Goal: Navigation & Orientation: Find specific page/section

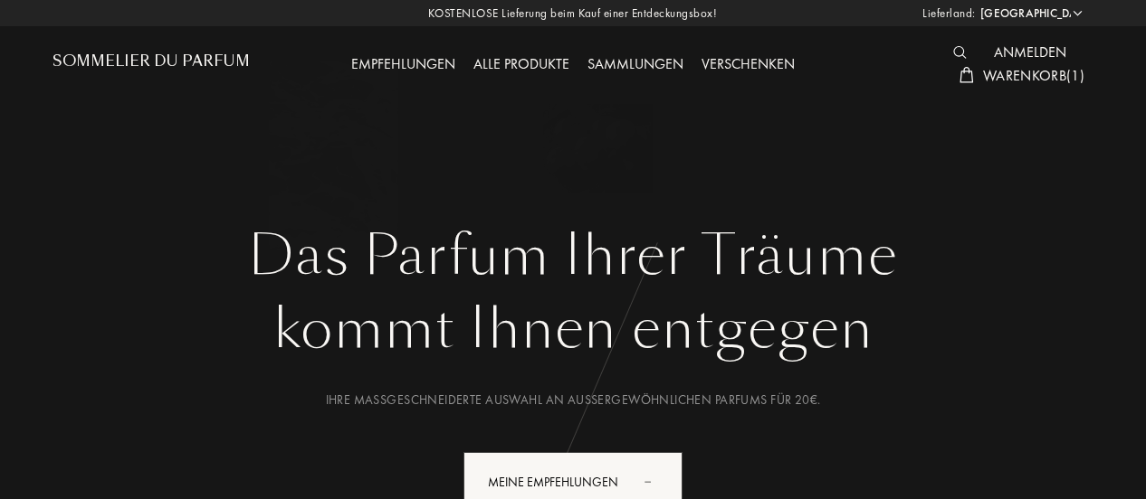
select select "DE"
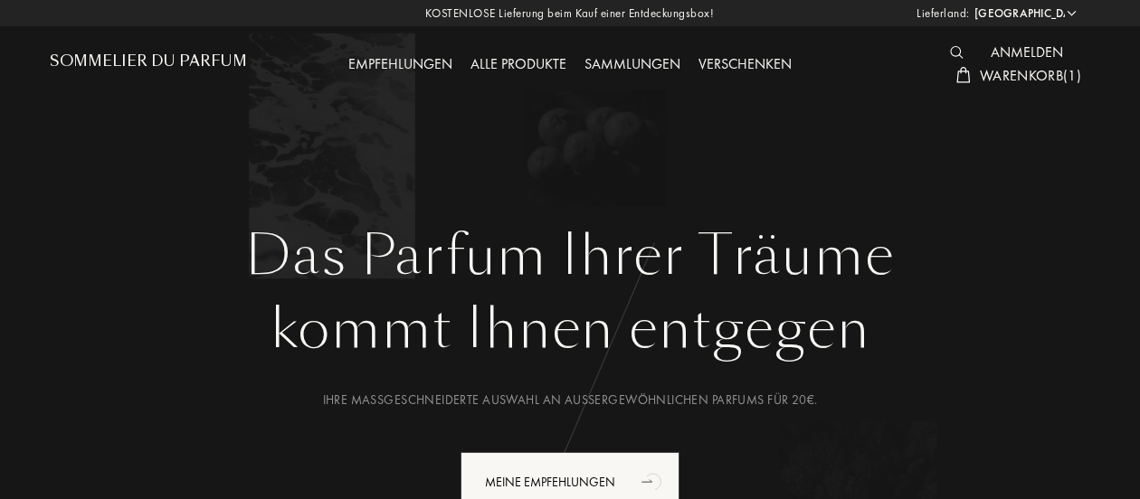
select select "DE"
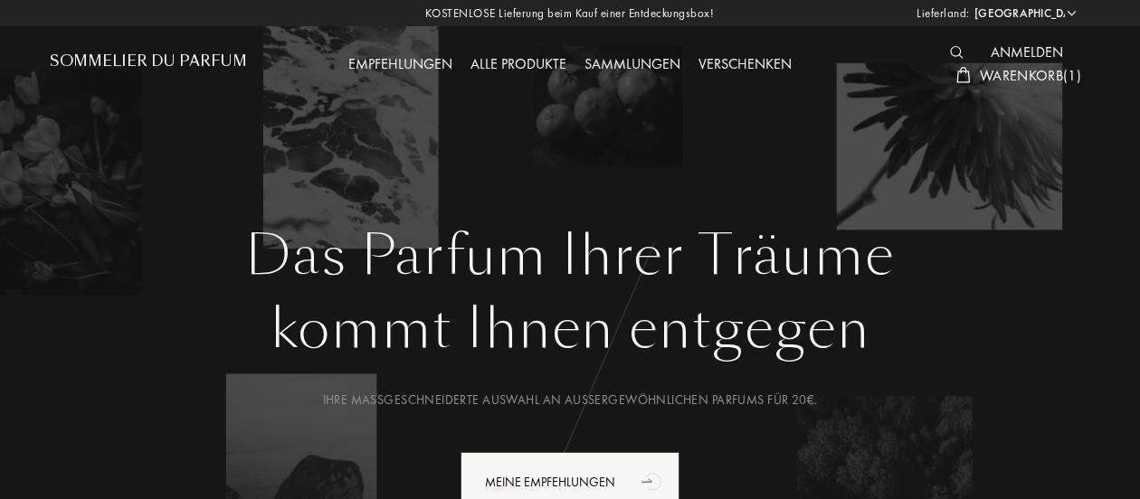
click at [958, 52] on img at bounding box center [957, 52] width 14 height 13
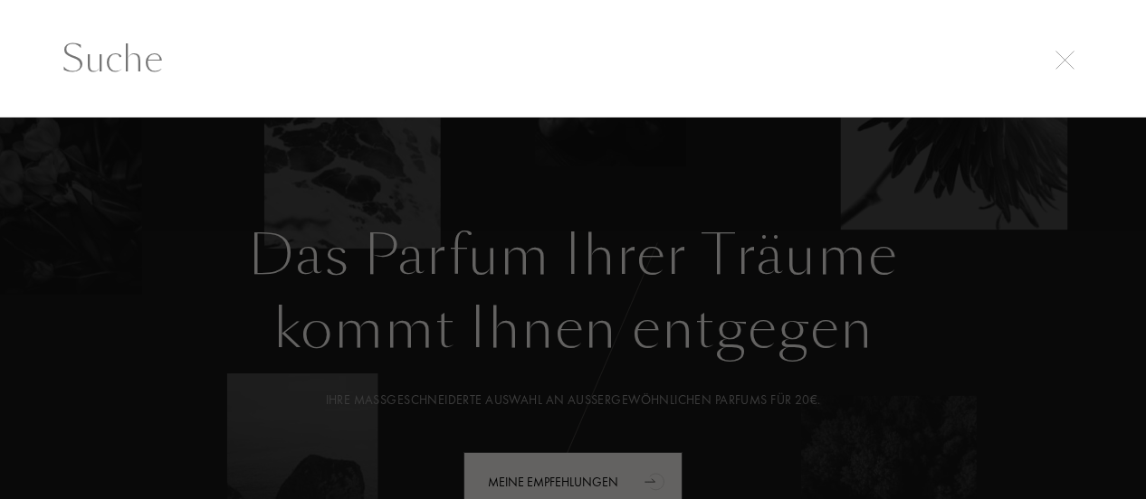
scroll to position [1, 0]
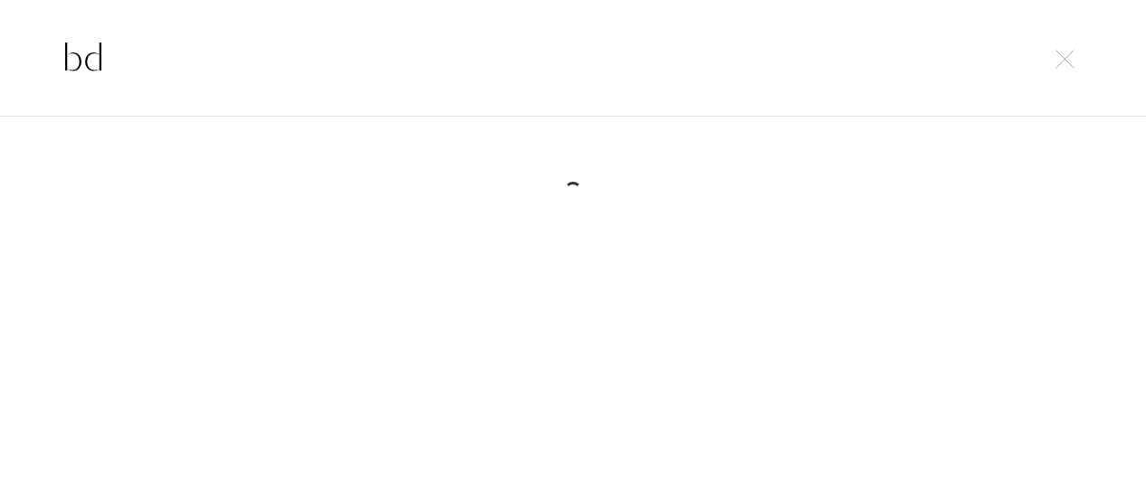
type input "b"
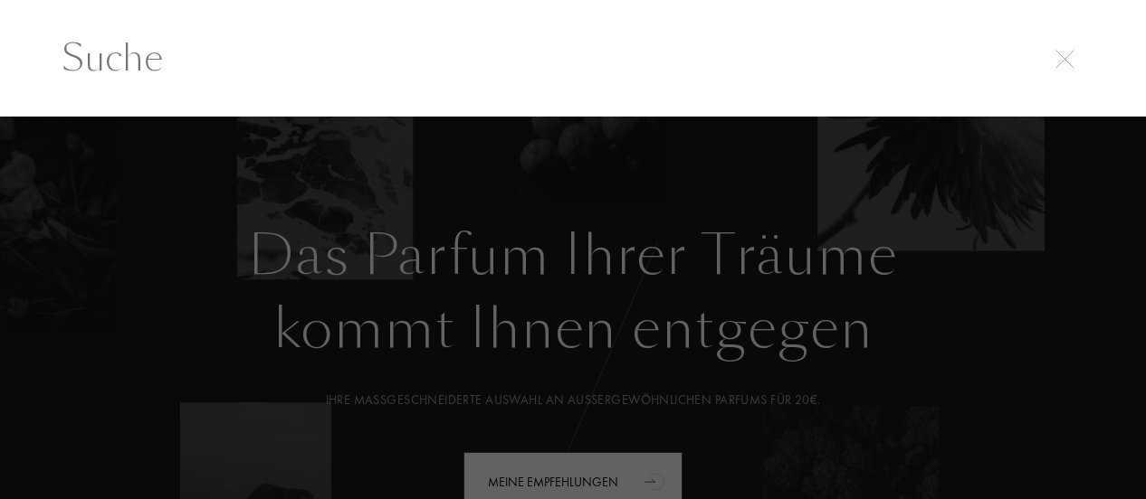
type input "b"
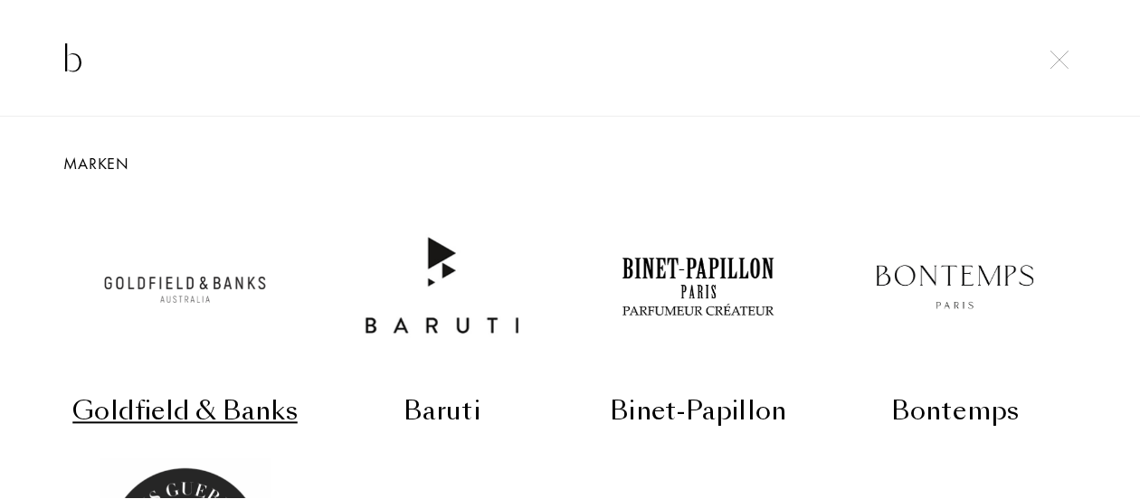
scroll to position [0, 0]
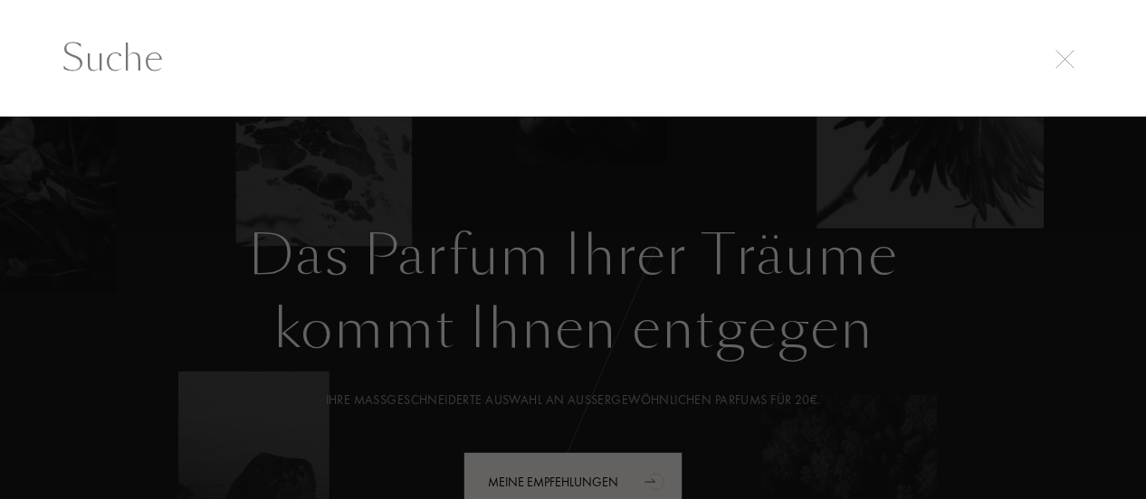
click at [386, 42] on input "text" at bounding box center [572, 58] width 1095 height 54
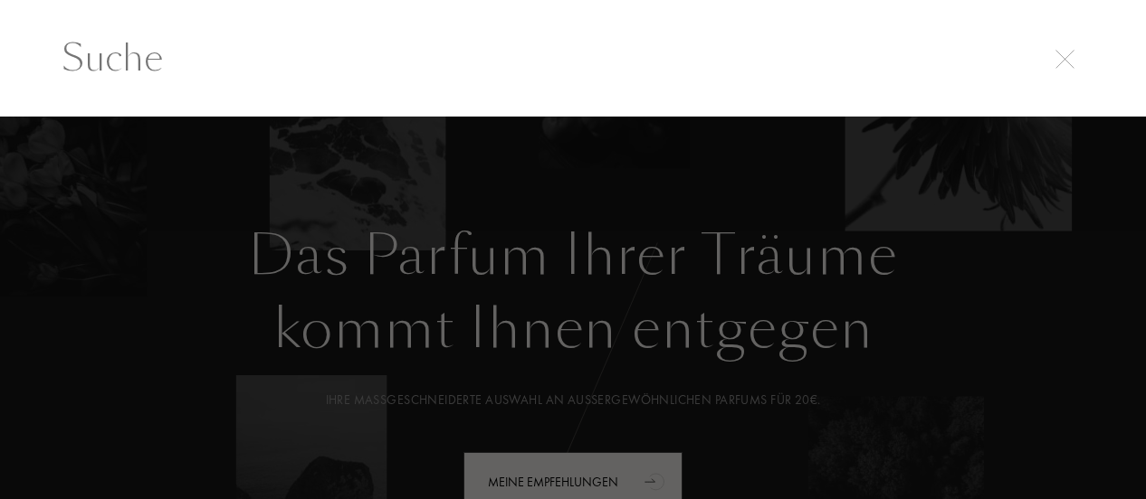
click at [1066, 62] on img at bounding box center [1064, 59] width 19 height 19
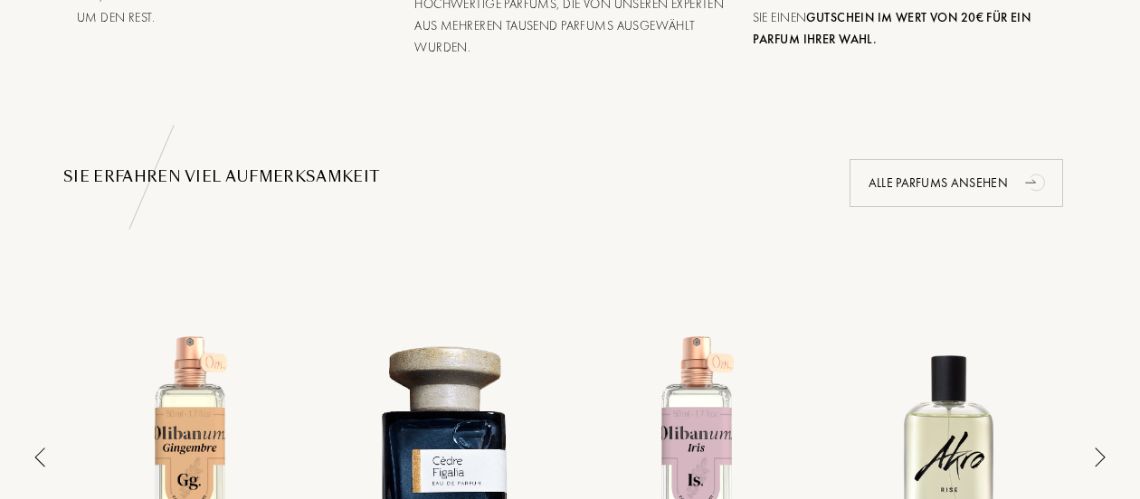
scroll to position [1037, 0]
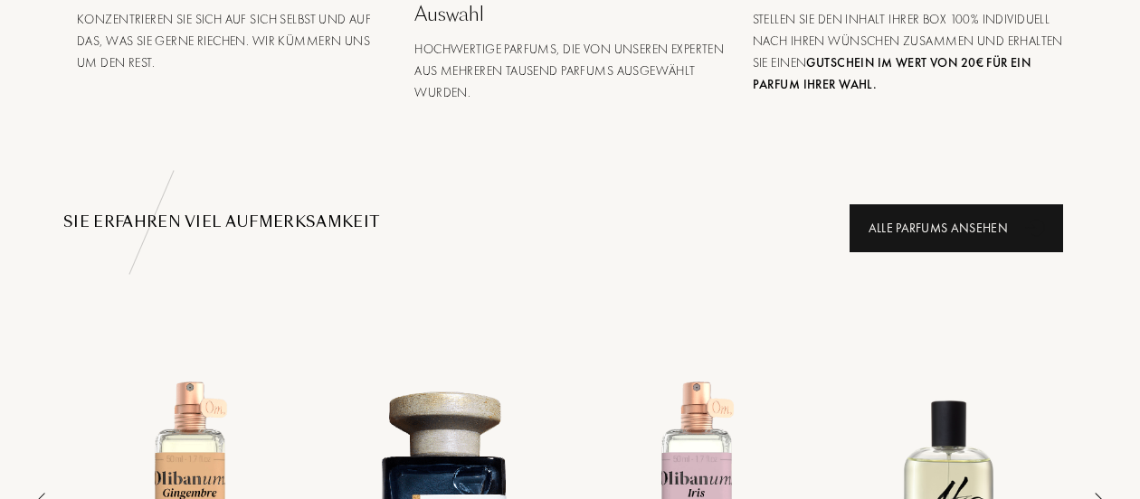
click at [956, 230] on div "Alle Parfums ansehen" at bounding box center [957, 228] width 214 height 48
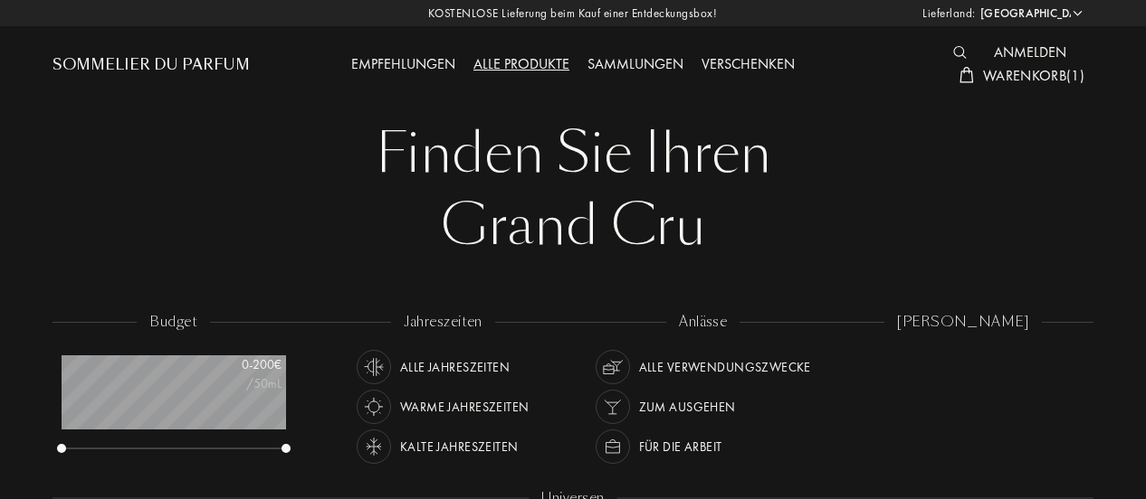
select select "DE"
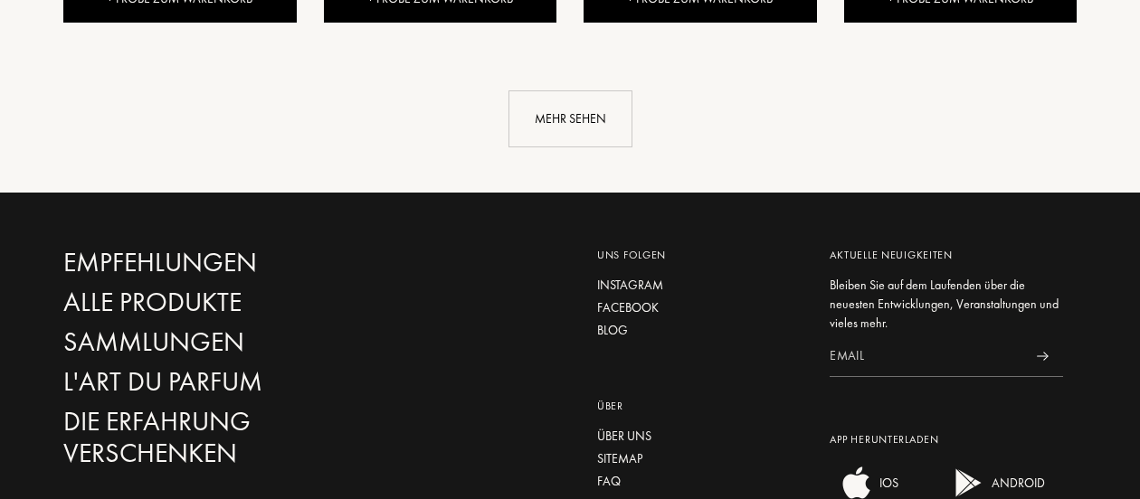
scroll to position [2226, 0]
